Goal: Communication & Community: Answer question/provide support

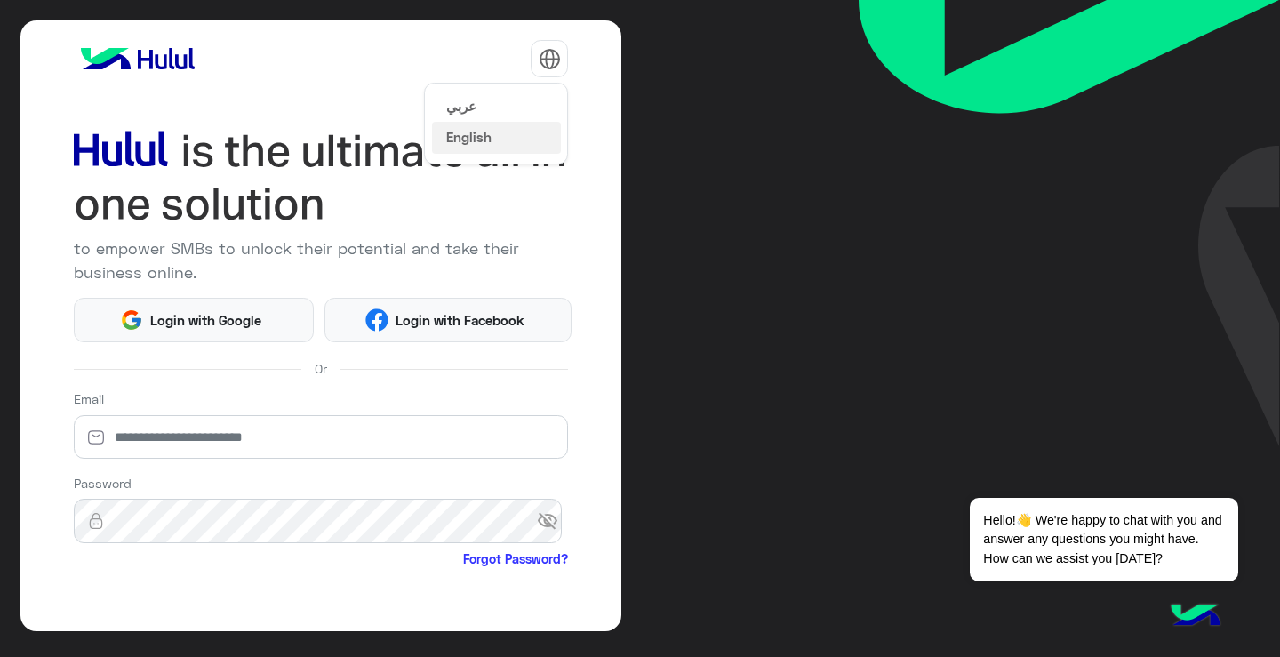
click at [540, 59] on img at bounding box center [550, 59] width 22 height 22
click at [541, 109] on button "عربي" at bounding box center [496, 105] width 129 height 30
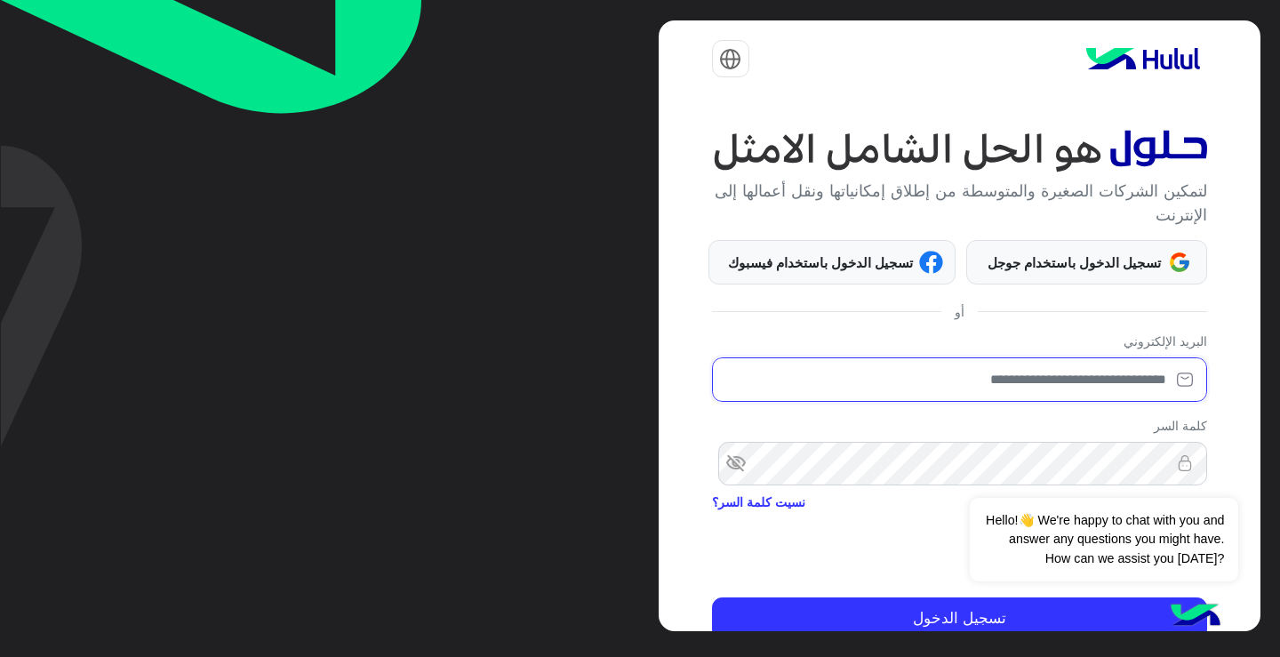
click at [1160, 367] on input "email" at bounding box center [959, 379] width 495 height 44
type input "**********"
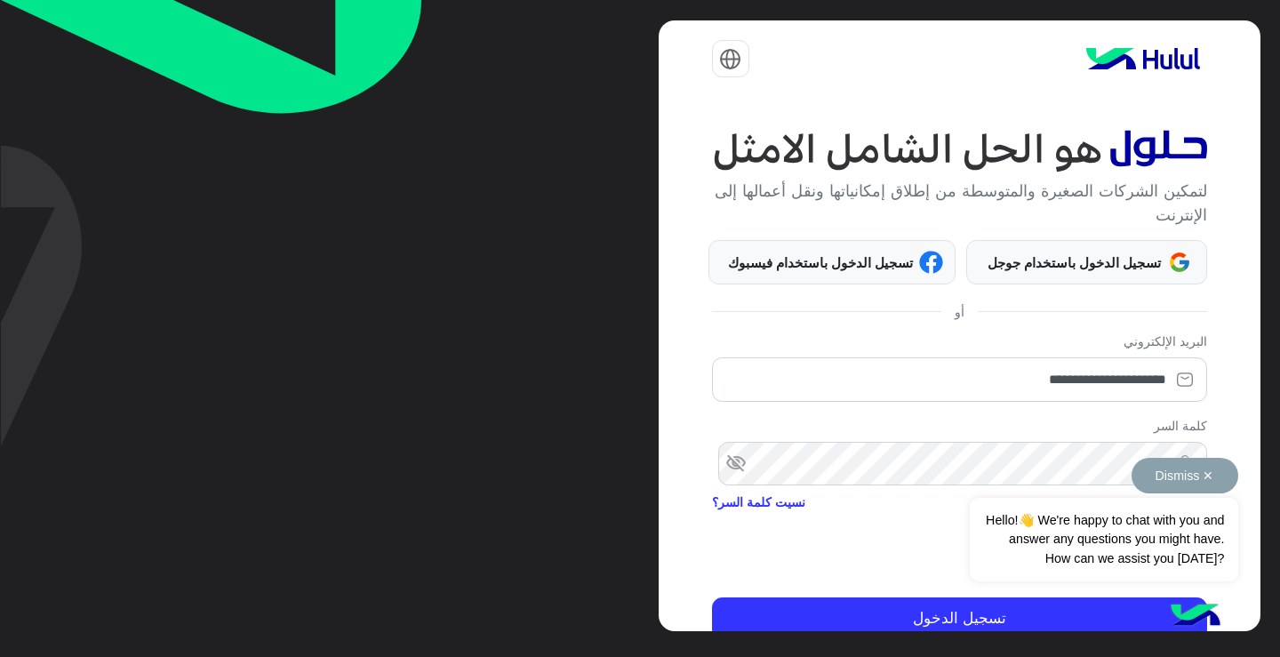
click at [1068, 479] on div "Dismiss ✕ Hello!👋 We're happy to chat with you and answer any questions you mig…" at bounding box center [1104, 520] width 268 height 124
click at [731, 466] on span "visibility_off" at bounding box center [728, 464] width 32 height 32
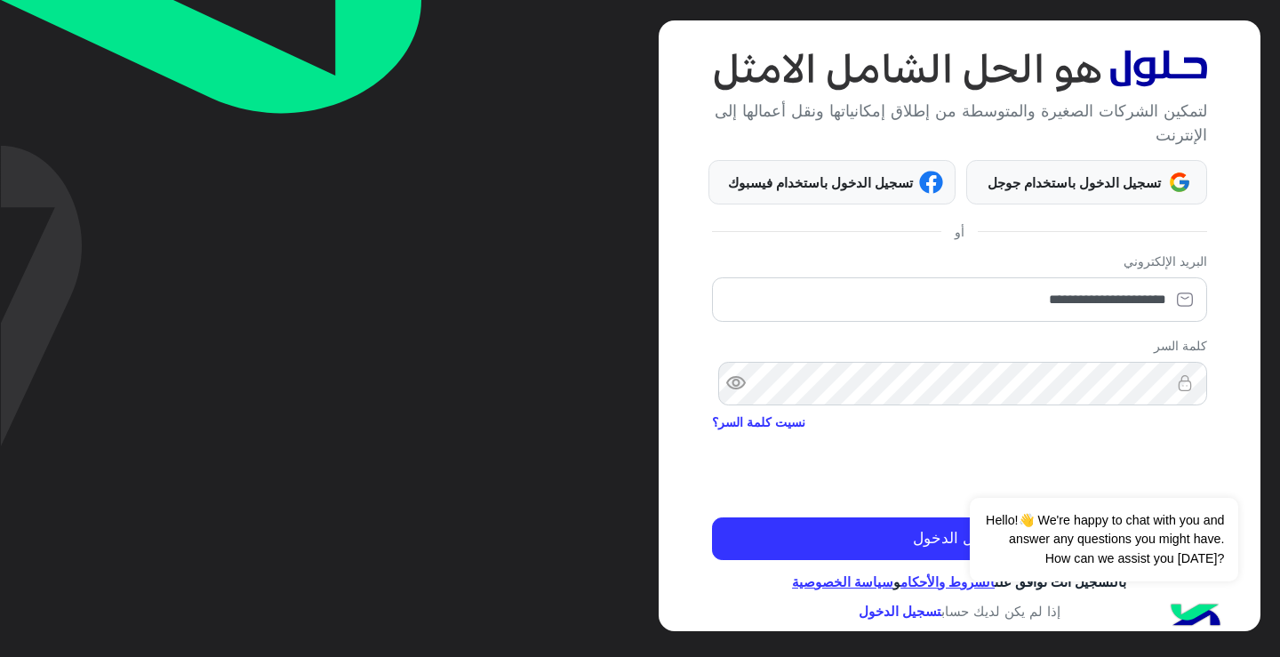
click at [790, 463] on div at bounding box center [959, 469] width 495 height 69
click at [712, 517] on button "تسجيل الدخول" at bounding box center [959, 538] width 495 height 43
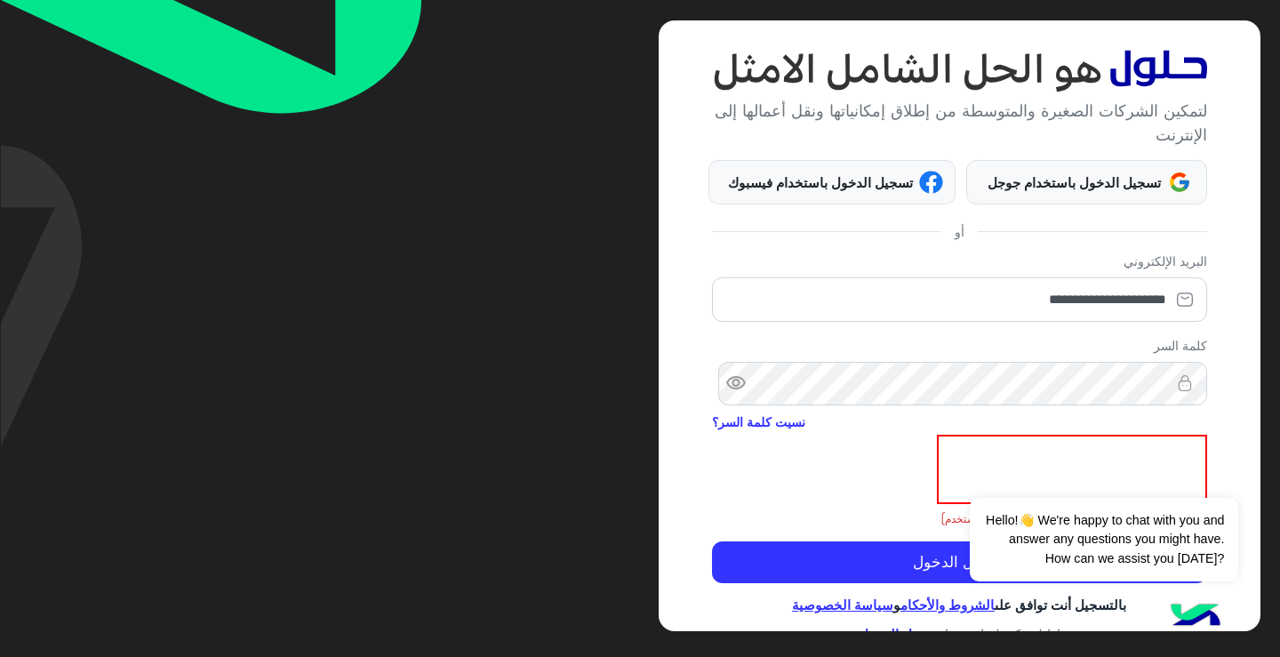
click at [732, 376] on span "visibility" at bounding box center [728, 384] width 32 height 32
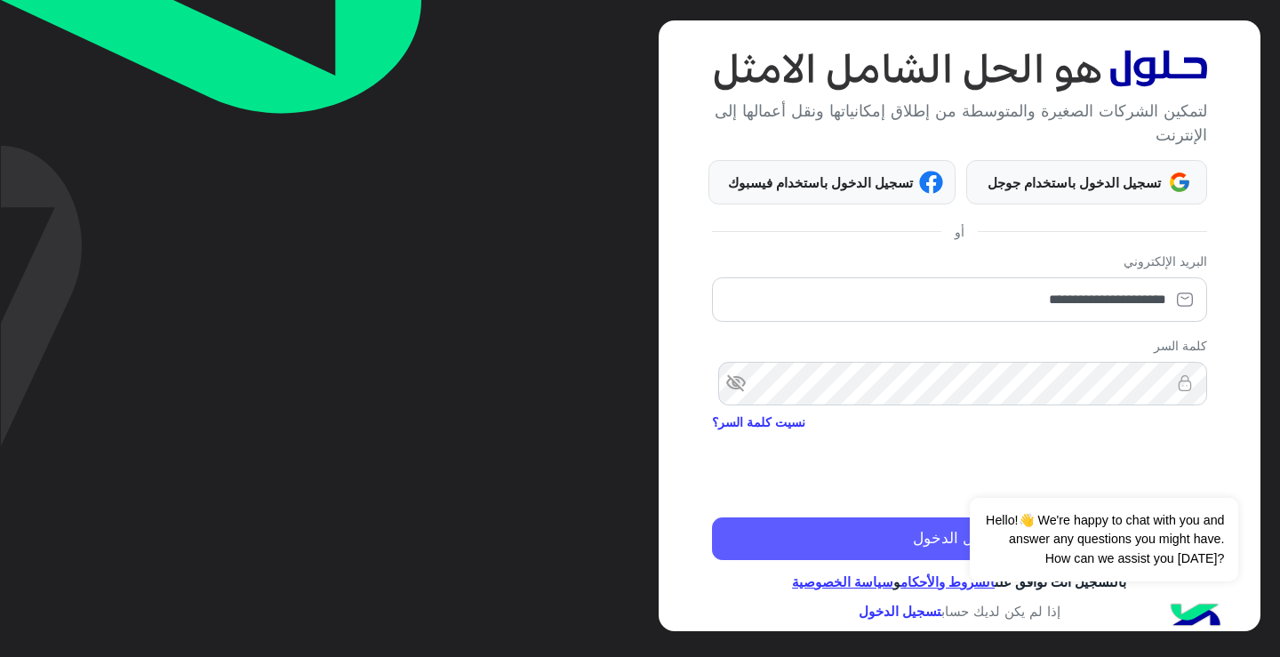
click at [948, 534] on button "تسجيل الدخول" at bounding box center [959, 538] width 495 height 43
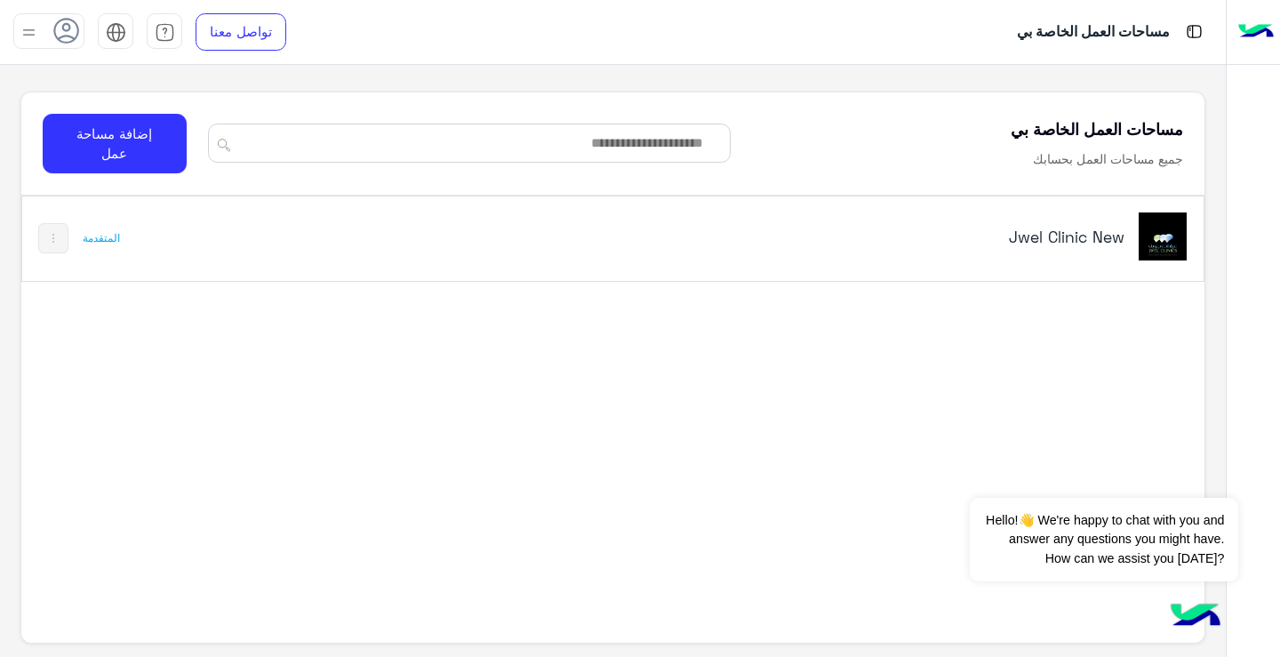
click at [1155, 222] on img at bounding box center [1163, 236] width 48 height 48
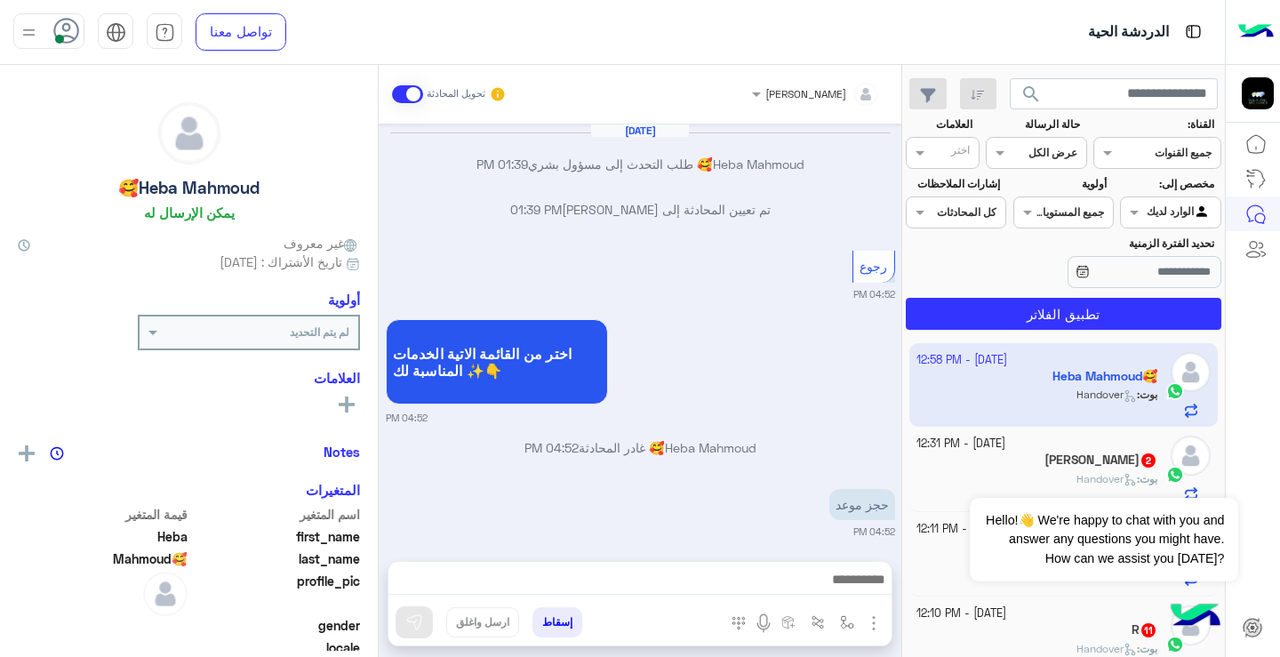
scroll to position [1452, 0]
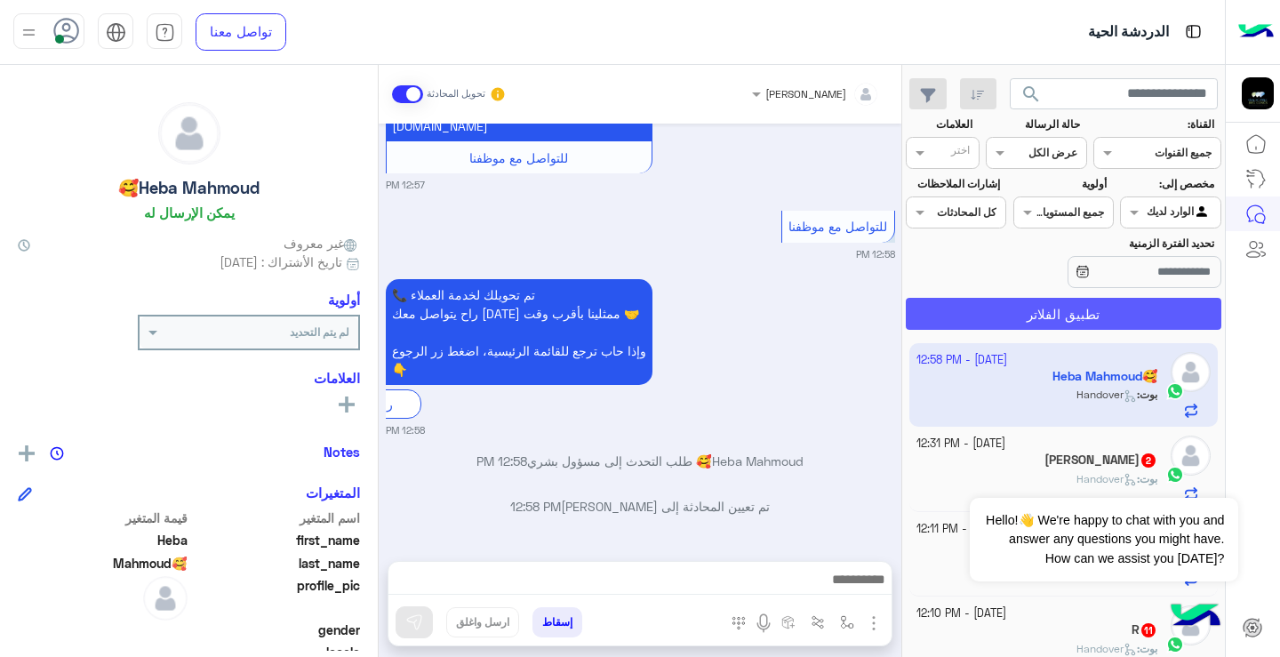
click at [1107, 315] on button "تطبيق الفلاتر" at bounding box center [1064, 314] width 316 height 32
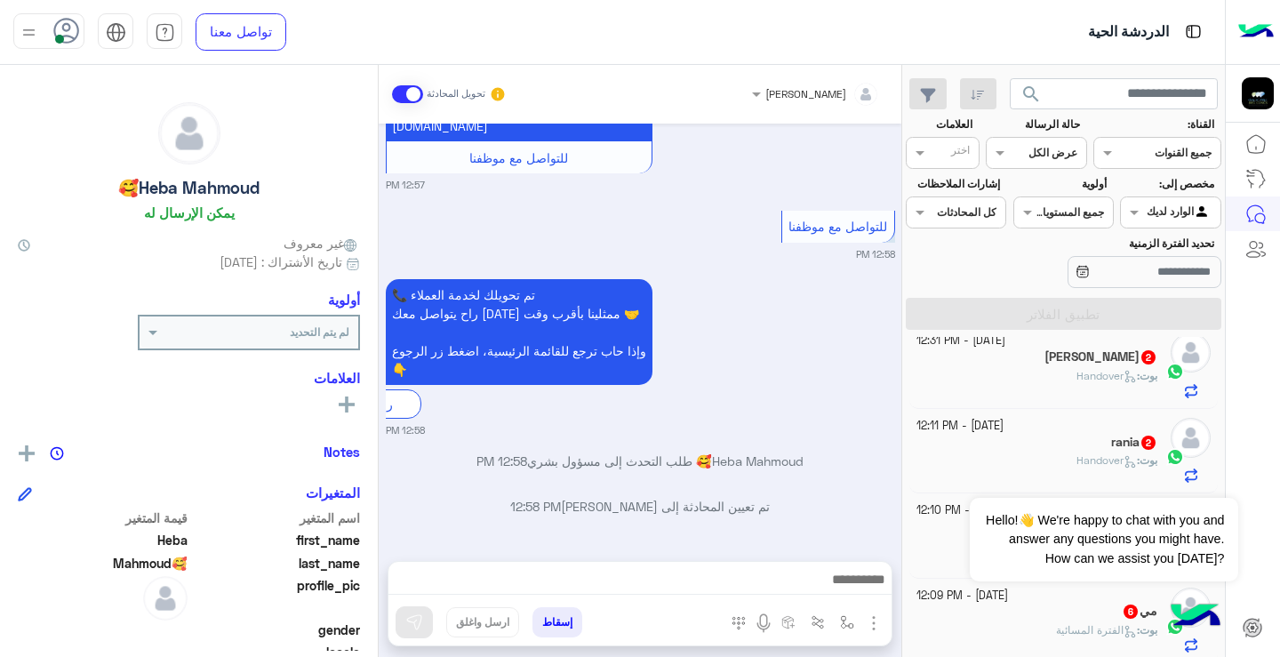
scroll to position [0, 0]
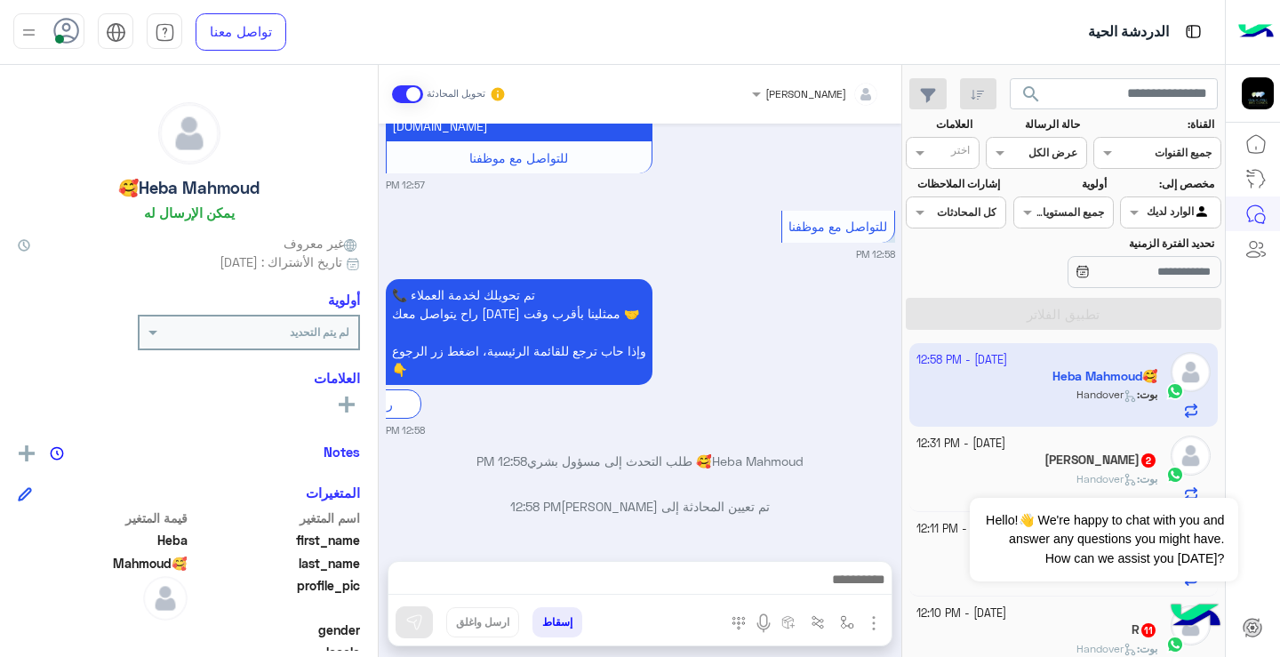
click at [971, 457] on div "Sara 2" at bounding box center [1037, 461] width 242 height 19
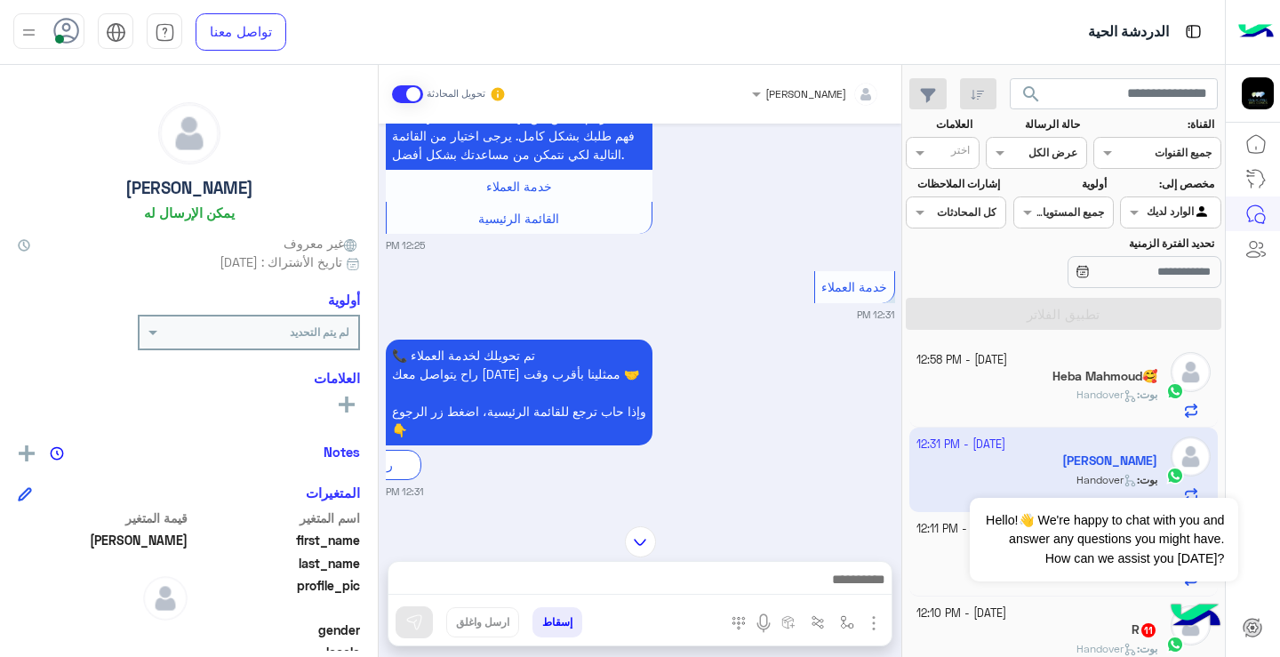
scroll to position [1524, 0]
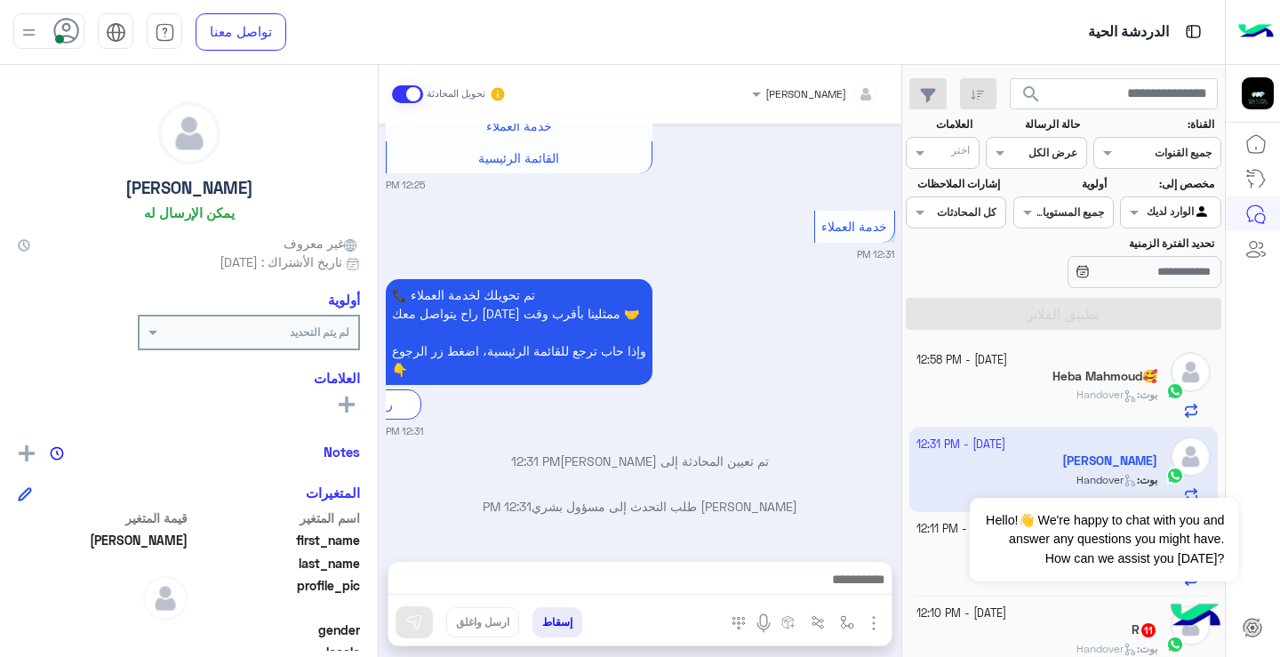
click at [8, 388] on div "[PERSON_NAME] يمكن الإرسال له غير معروف تاريخ الأشتراك : [DATE] أولوية لم يتم ا…" at bounding box center [189, 358] width 378 height 586
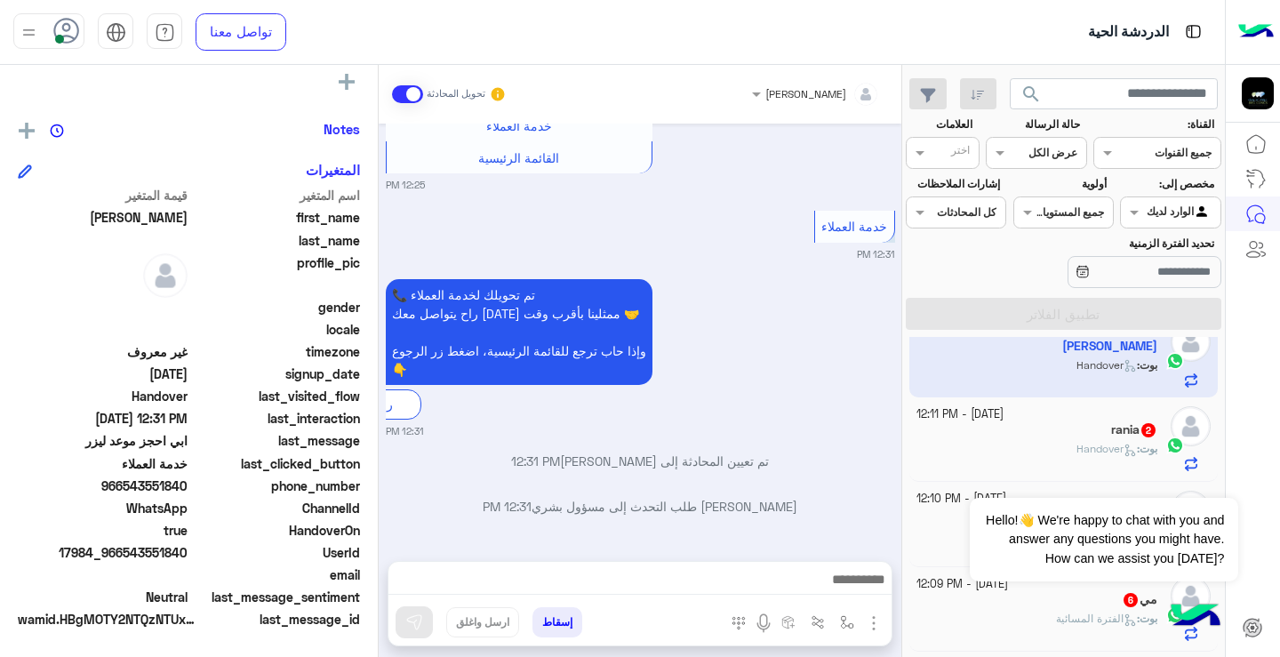
scroll to position [142, 0]
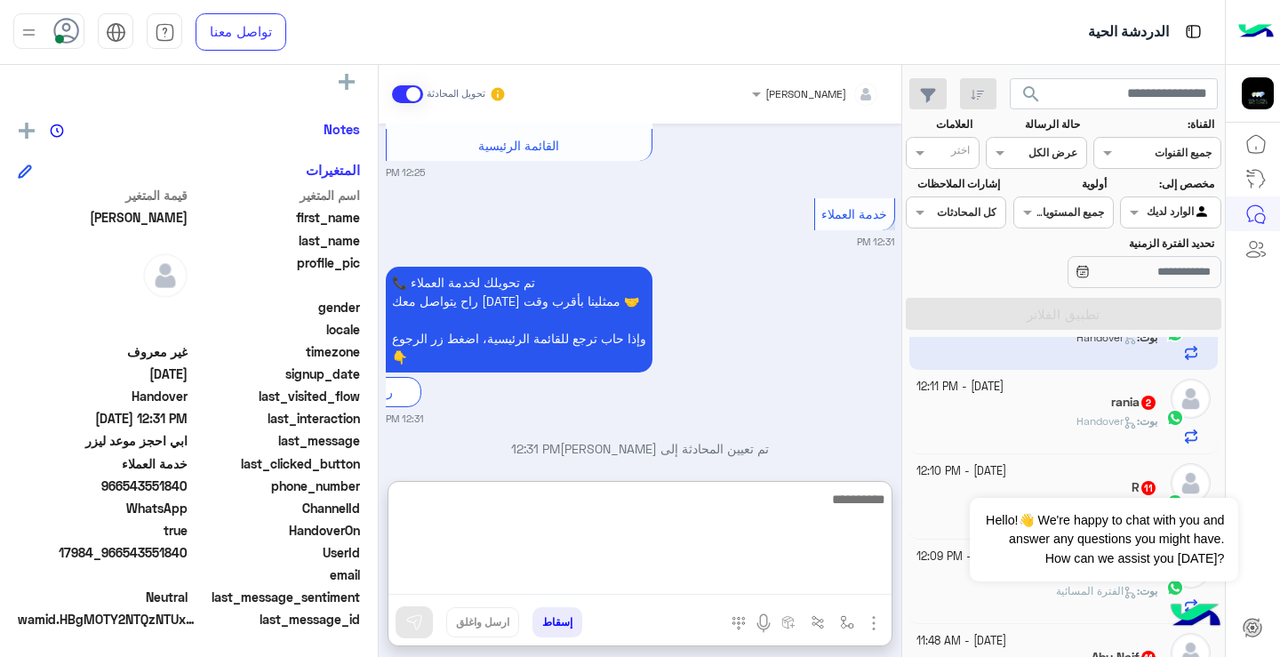
click at [819, 581] on textarea at bounding box center [639, 541] width 503 height 107
type textarea "*"
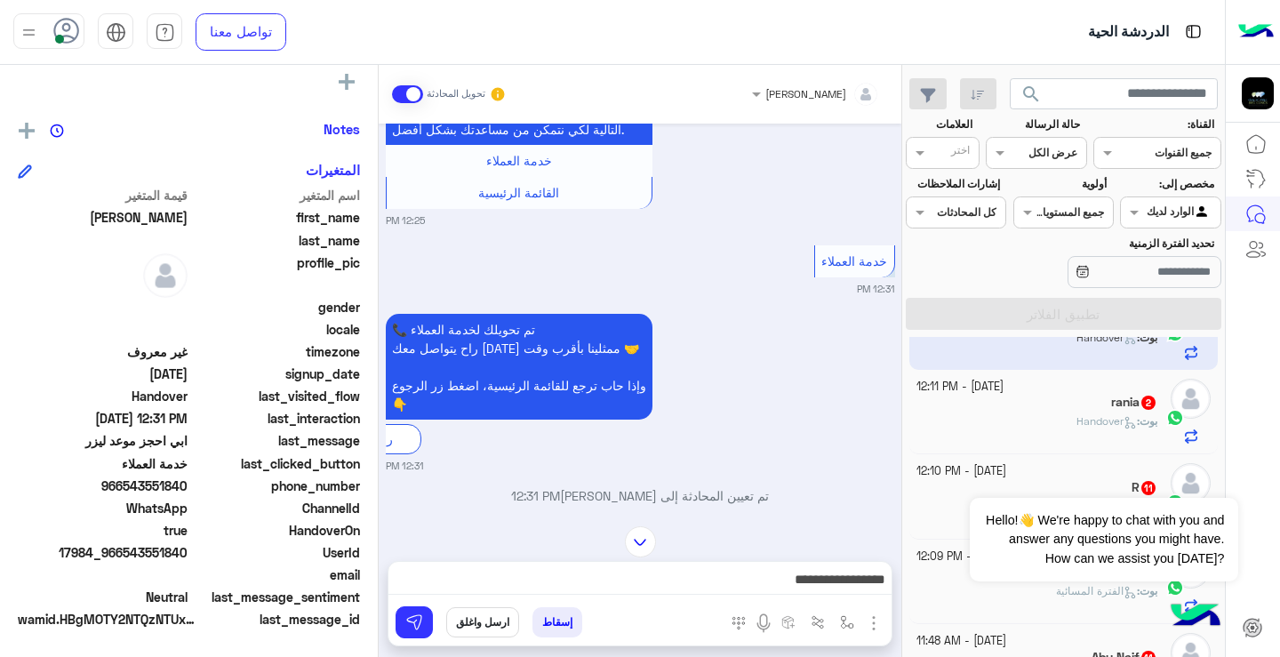
scroll to position [1958, 0]
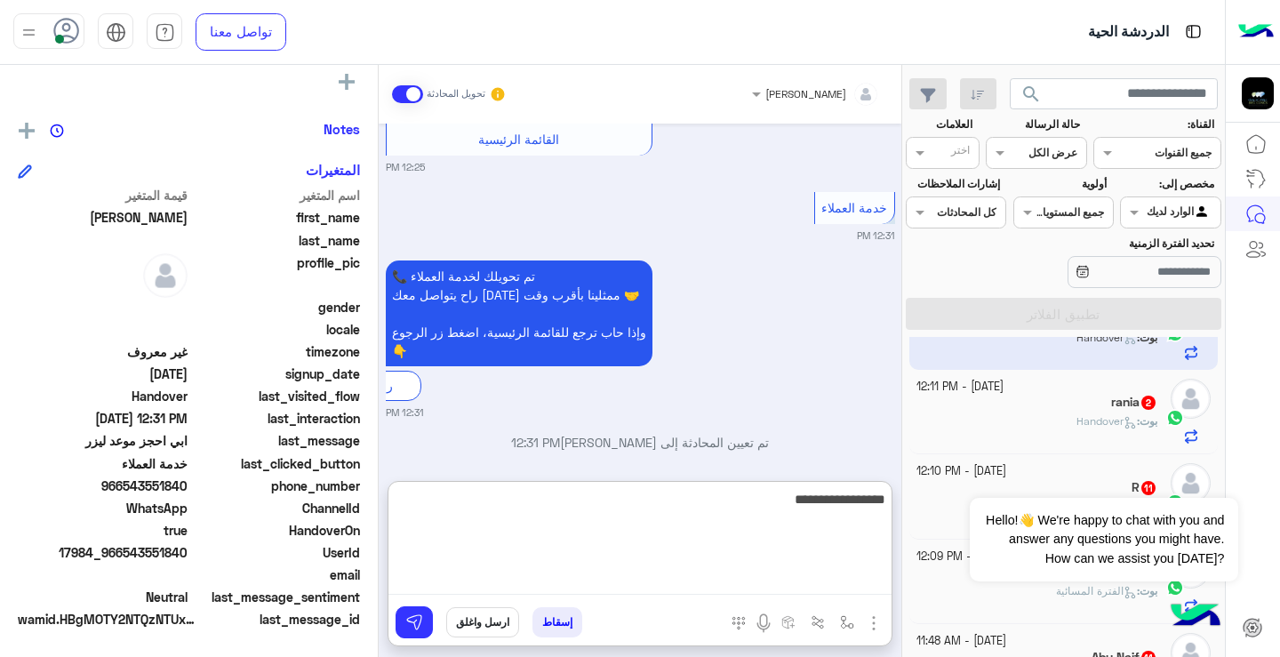
click at [723, 585] on textarea "**********" at bounding box center [639, 541] width 503 height 107
type textarea "**********"
click at [755, 577] on textarea "**********" at bounding box center [639, 541] width 503 height 107
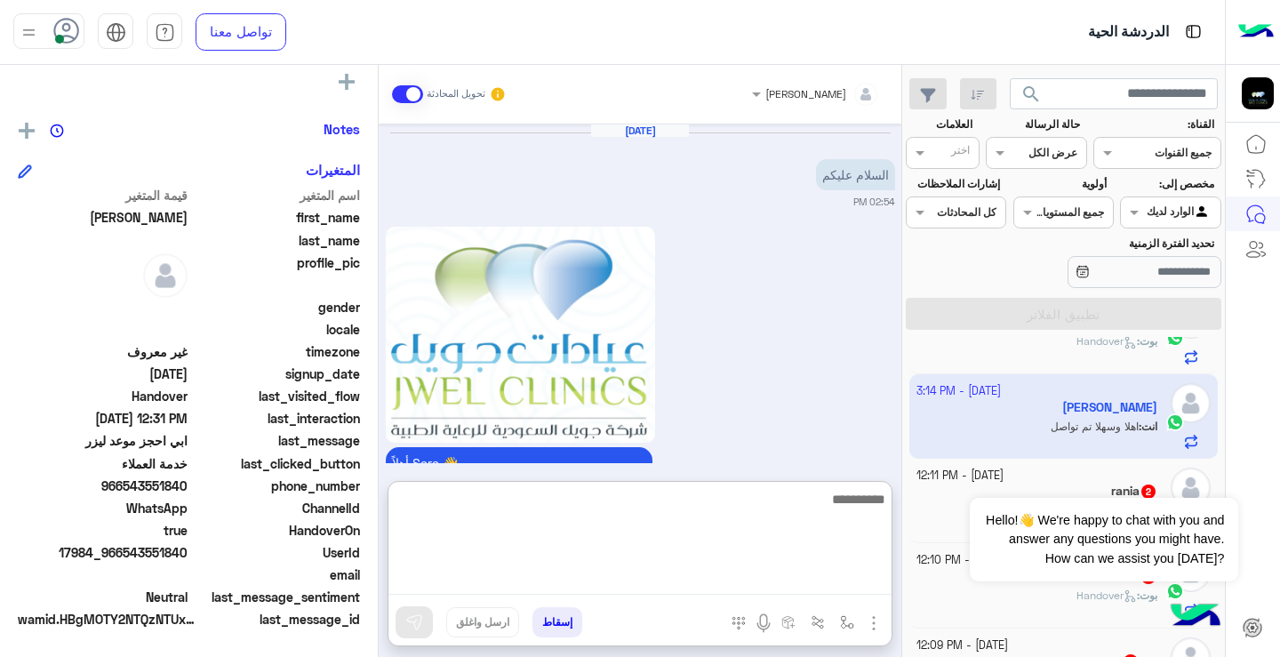
scroll to position [2152, 0]
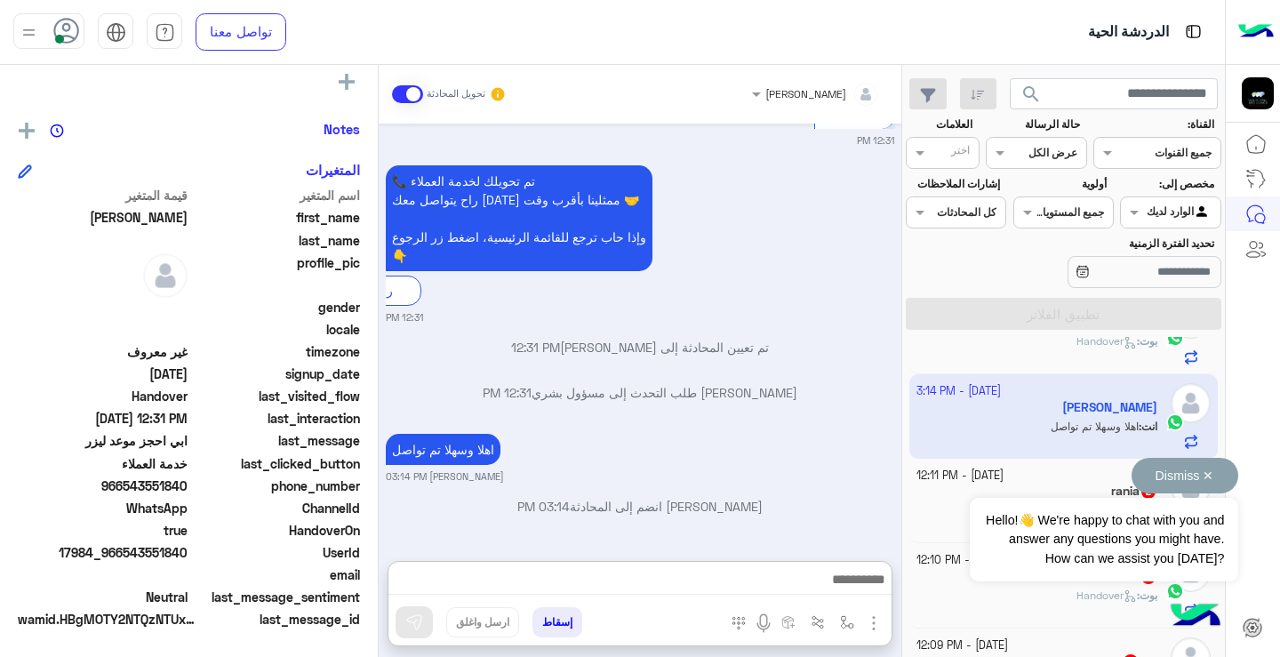
click at [1115, 490] on div "Dismiss ✕ Hello!👋 We're happy to chat with you and answer any questions you mig…" at bounding box center [1104, 520] width 268 height 124
click at [942, 493] on div "rania 2" at bounding box center [1037, 492] width 242 height 19
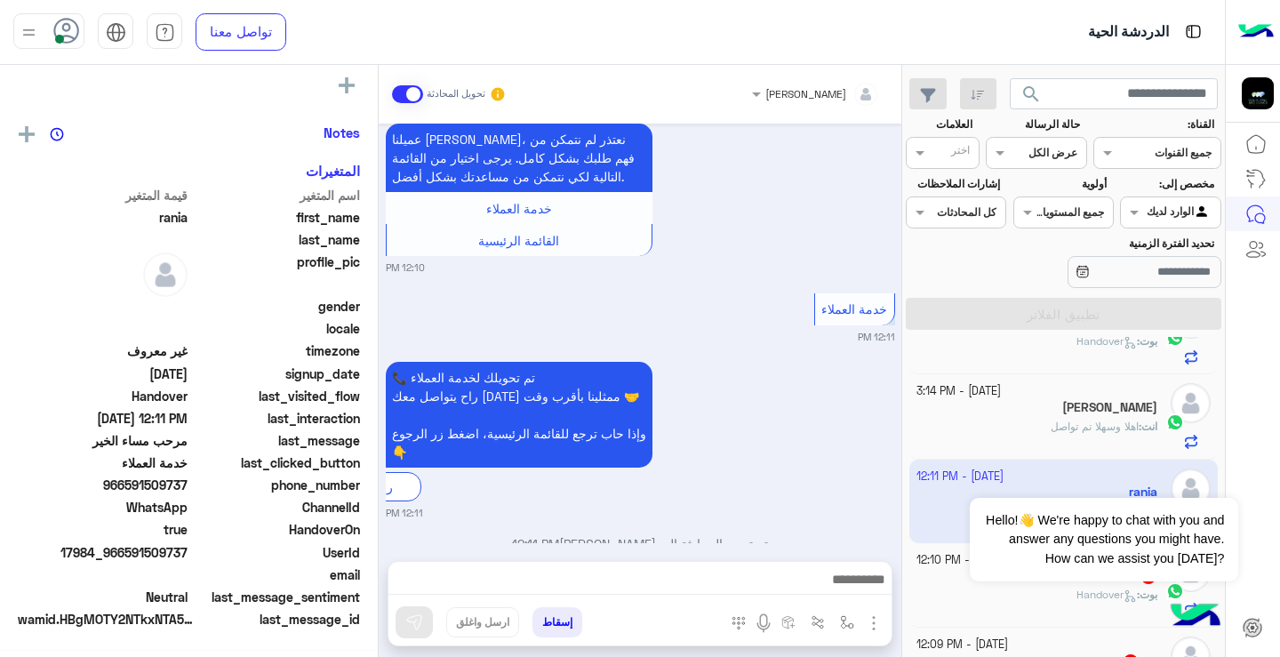
scroll to position [323, 0]
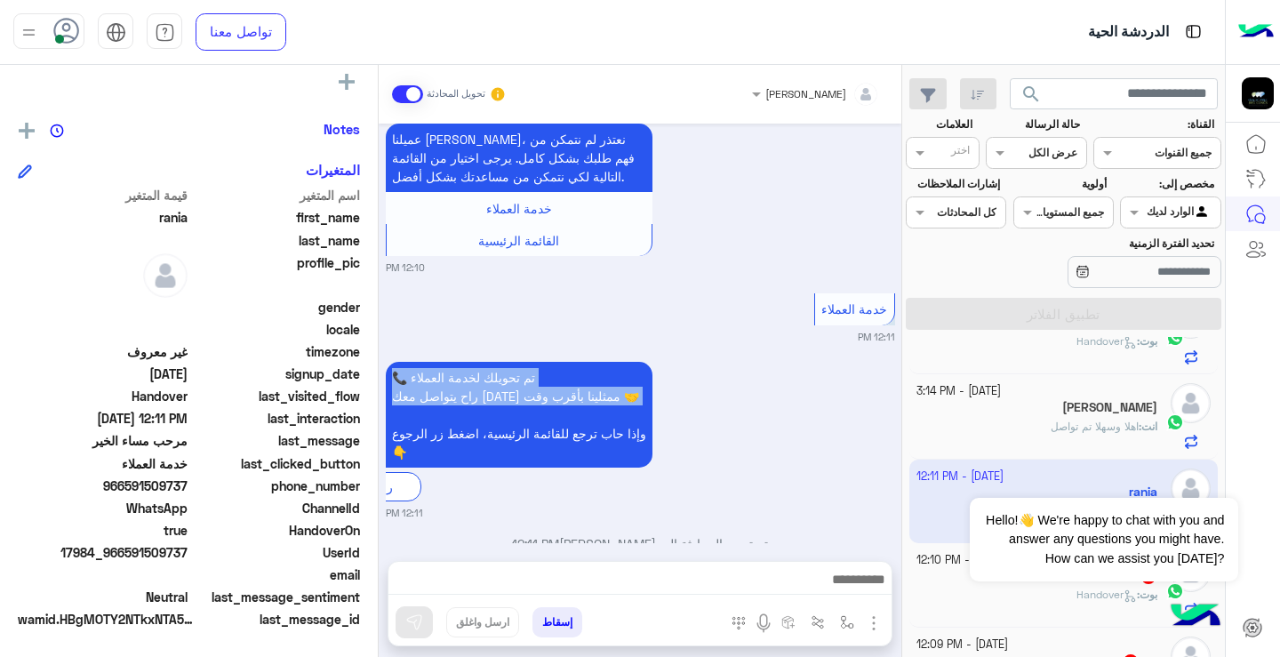
drag, startPoint x: 388, startPoint y: 411, endPoint x: 391, endPoint y: 353, distance: 58.8
click at [391, 353] on div "[DATE] مرحب مساء الخير 12:10 PM عميلنا [PERSON_NAME]، نعتذر لم نتمكن من فهم طلب…" at bounding box center [640, 333] width 523 height 419
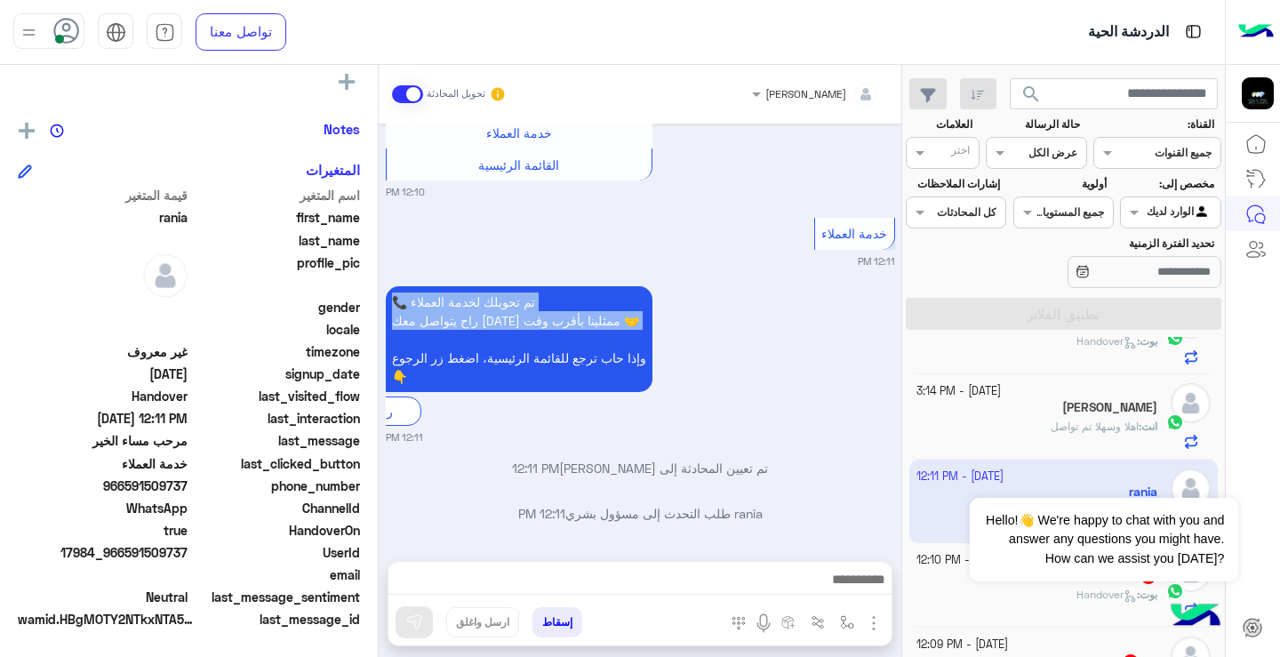
scroll to position [210, 0]
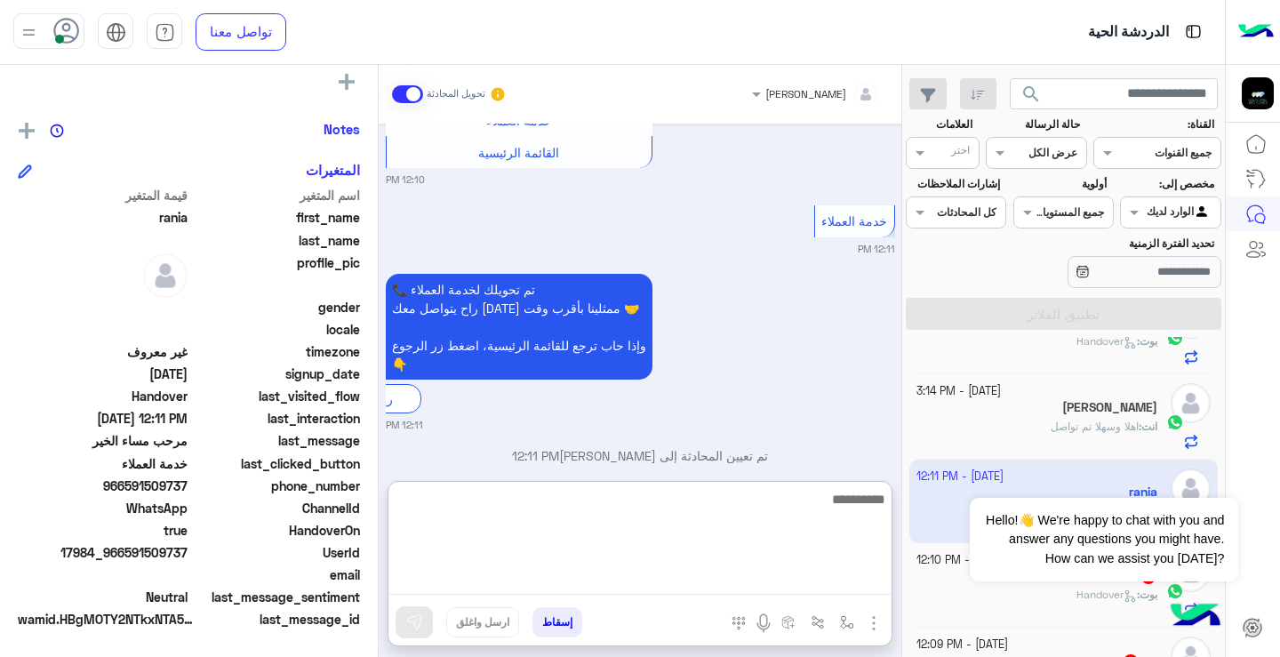
click at [853, 587] on textarea at bounding box center [639, 541] width 503 height 107
type textarea "**********"
